Goal: Information Seeking & Learning: Check status

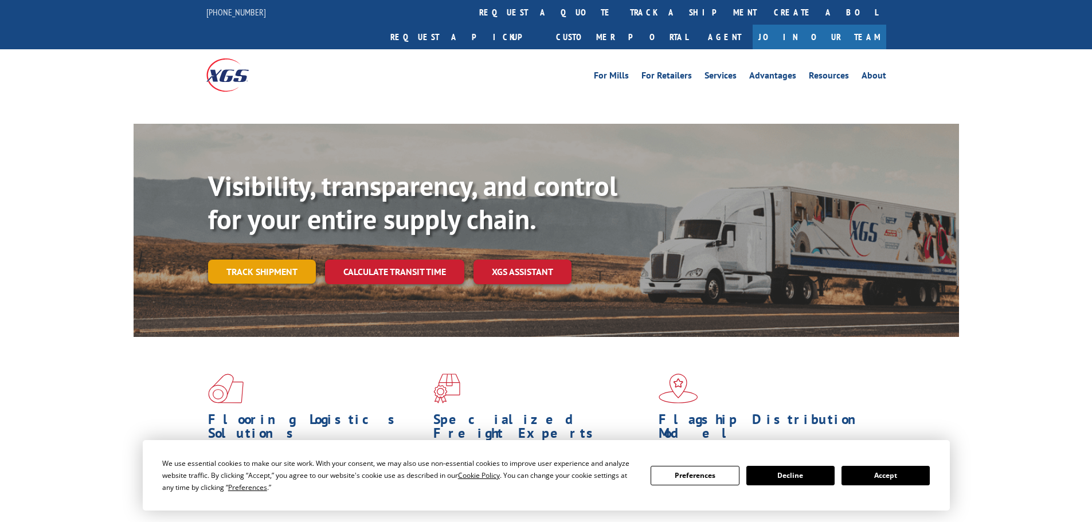
click at [285, 260] on link "Track shipment" at bounding box center [262, 272] width 108 height 24
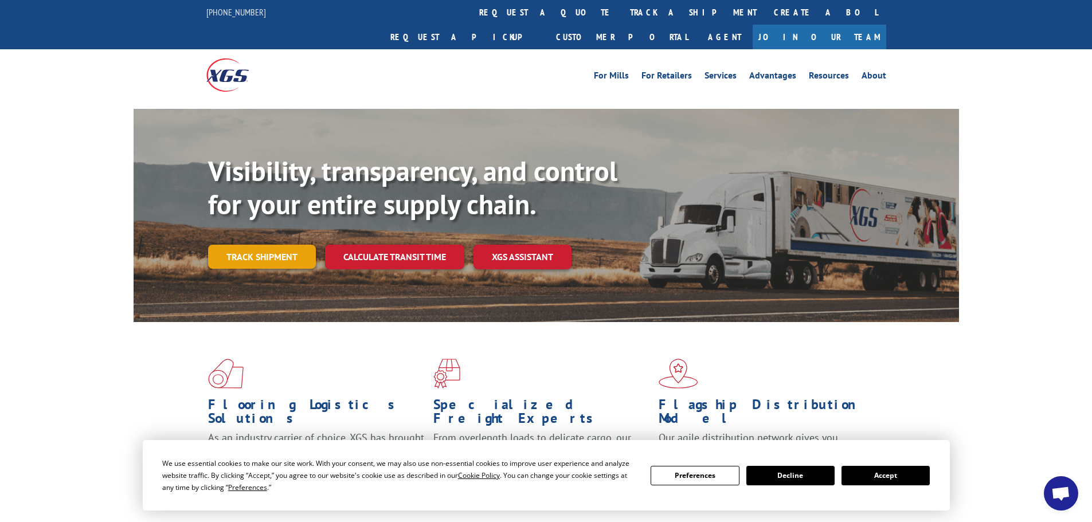
click at [276, 245] on link "Track shipment" at bounding box center [262, 257] width 108 height 24
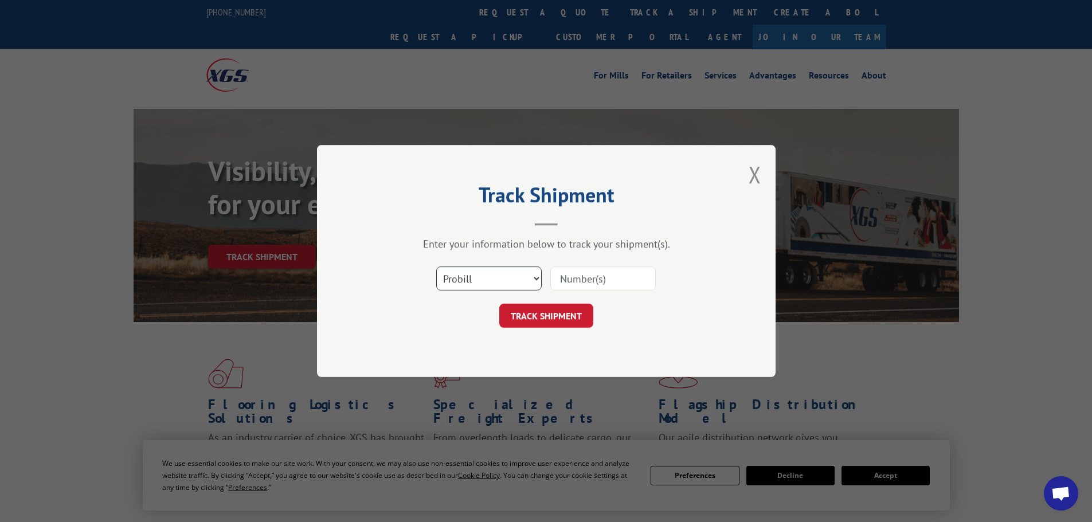
click at [487, 276] on select "Select category... Probill BOL PO" at bounding box center [488, 279] width 105 height 24
select select "bol"
click at [436, 267] on select "Select category... Probill BOL PO" at bounding box center [488, 279] width 105 height 24
click at [585, 283] on input at bounding box center [602, 279] width 105 height 24
paste input "5569319"
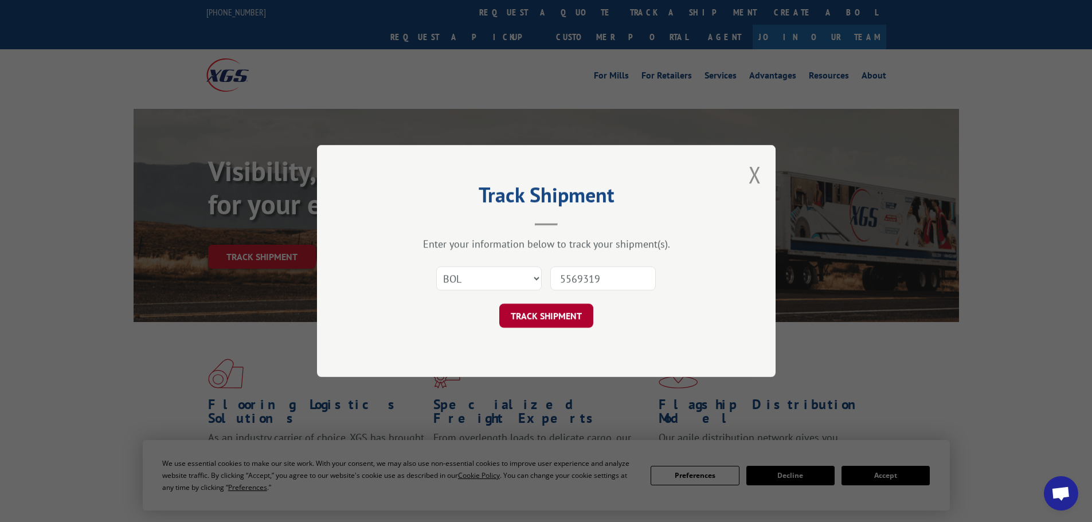
type input "5569319"
click at [558, 318] on button "TRACK SHIPMENT" at bounding box center [546, 316] width 94 height 24
